Goal: Transaction & Acquisition: Purchase product/service

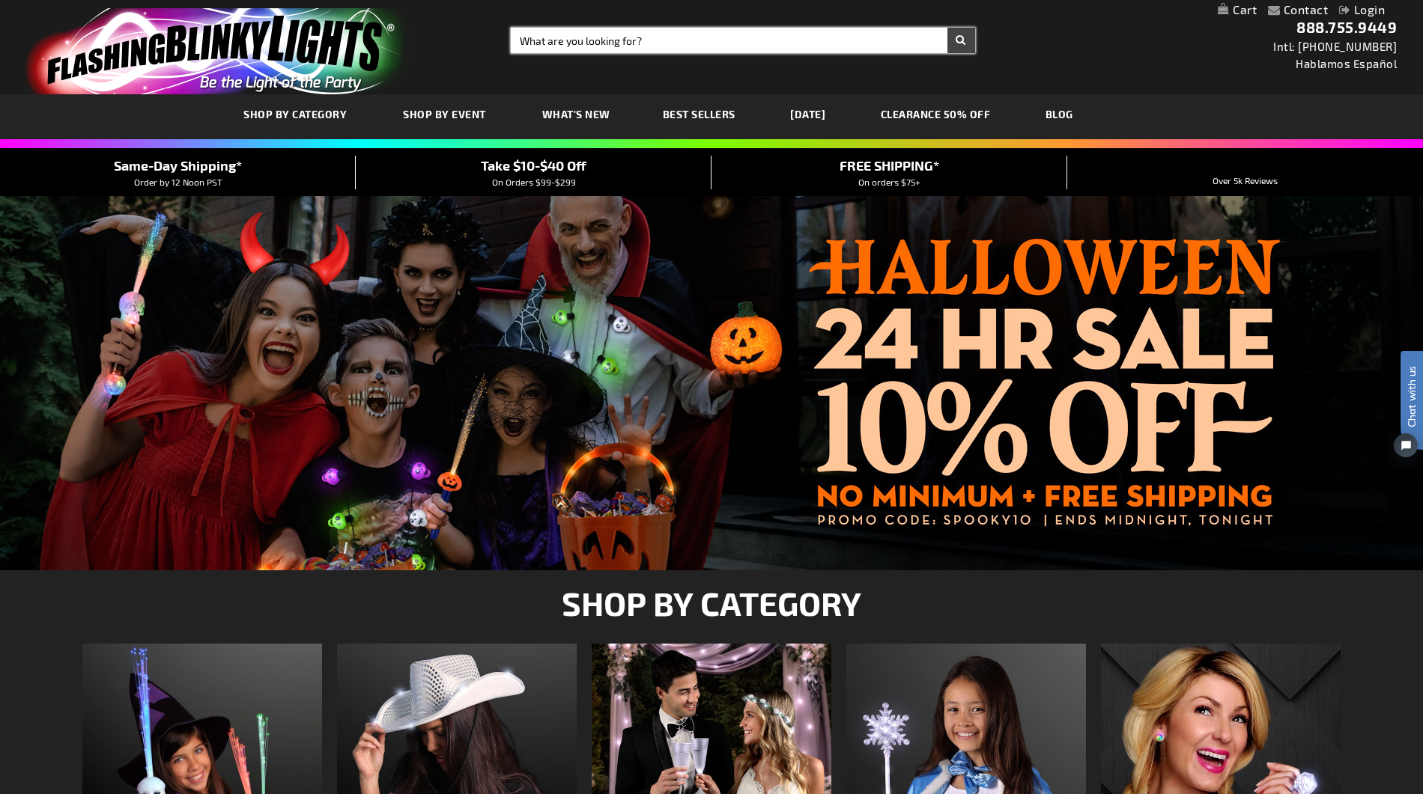
click at [573, 40] on input "Search" at bounding box center [742, 40] width 463 height 25
type input "led lights fiber optics"
click at [947, 28] on button "Search" at bounding box center [961, 40] width 28 height 25
